Goal: Navigation & Orientation: Find specific page/section

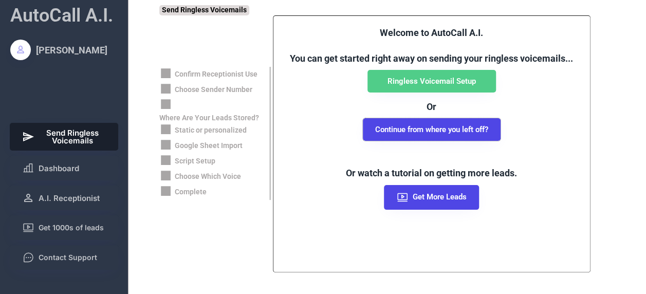
click at [430, 122] on button "Continue from where you left off?" at bounding box center [432, 129] width 138 height 23
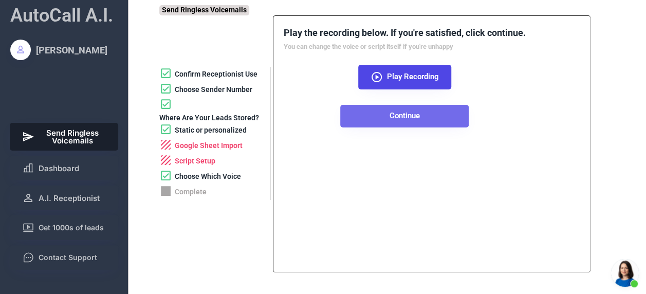
scroll to position [336, 0]
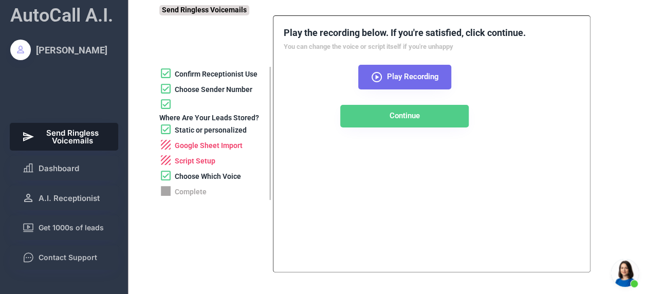
click at [391, 71] on button "Play Recording" at bounding box center [404, 77] width 93 height 25
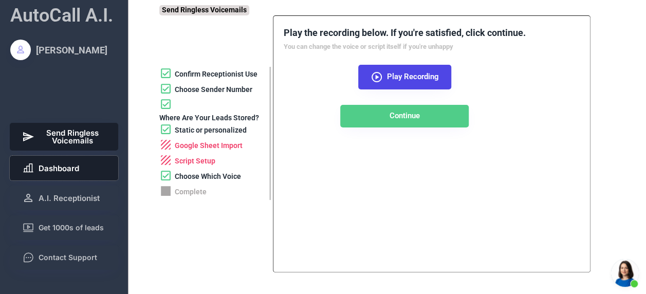
click at [68, 177] on button "Dashboard" at bounding box center [64, 168] width 109 height 25
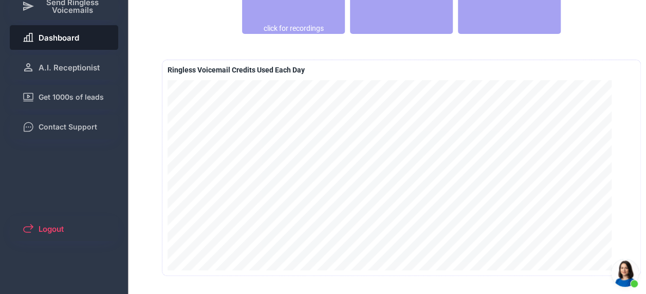
scroll to position [133, 0]
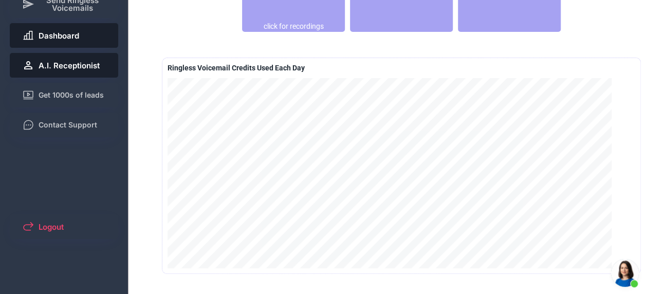
click at [93, 64] on span "A.I. Receptionist" at bounding box center [69, 66] width 61 height 8
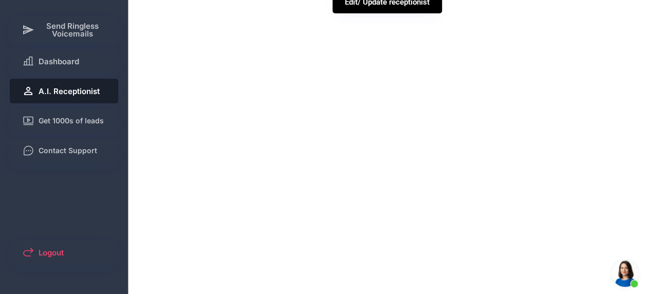
scroll to position [107, 0]
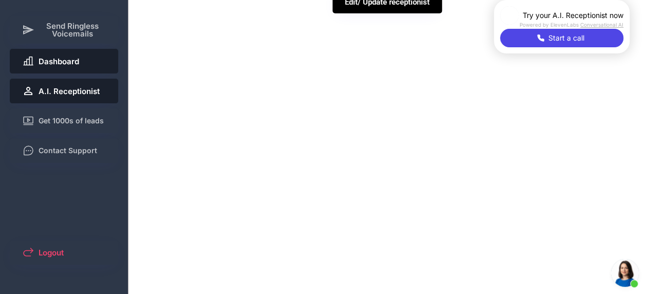
click at [58, 62] on span "Dashboard" at bounding box center [59, 62] width 41 height 8
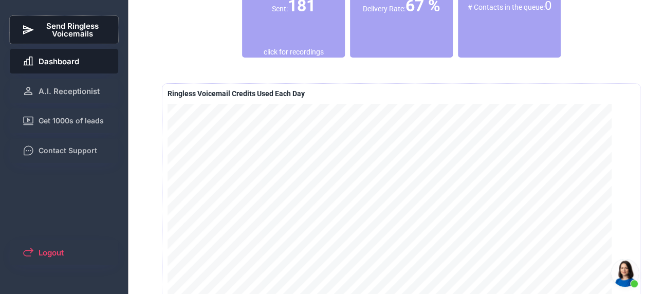
click at [51, 23] on span "Send Ringless Voicemails" at bounding box center [73, 29] width 68 height 15
